Goal: Task Accomplishment & Management: Manage account settings

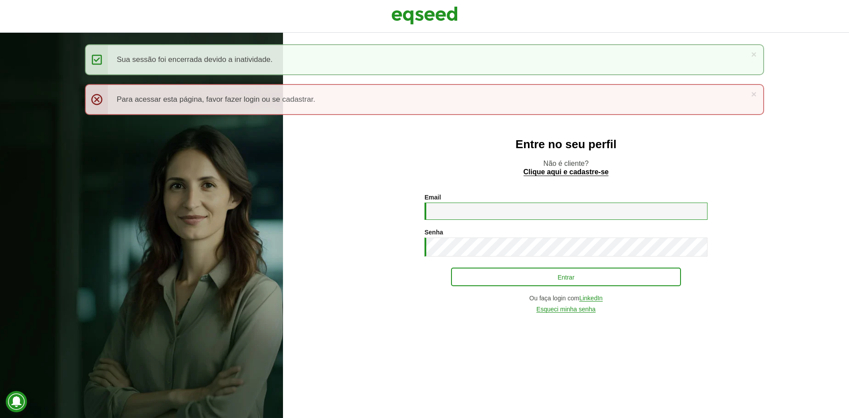
type input "**********"
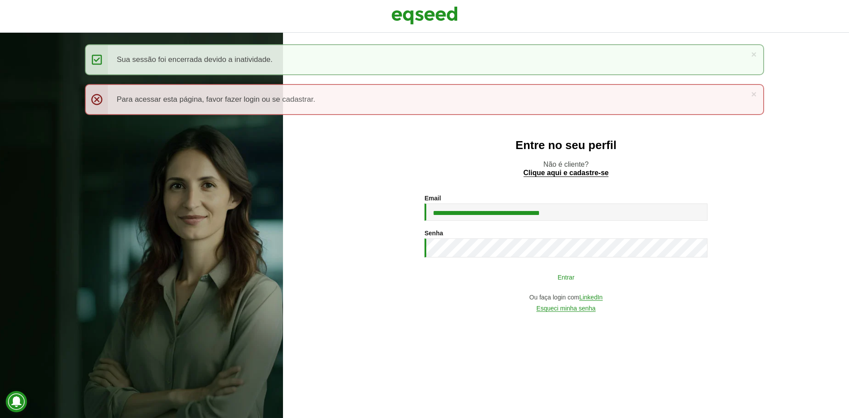
click at [493, 282] on button "Entrar" at bounding box center [566, 276] width 230 height 17
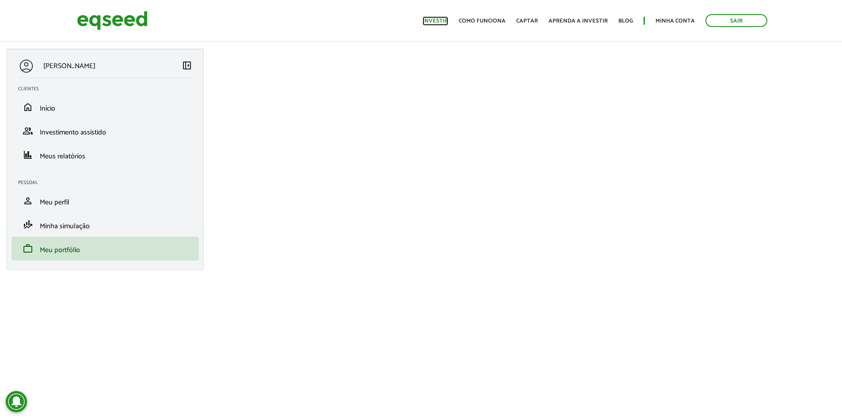
click at [448, 22] on link "Investir" at bounding box center [436, 21] width 26 height 6
